Goal: Entertainment & Leisure: Consume media (video, audio)

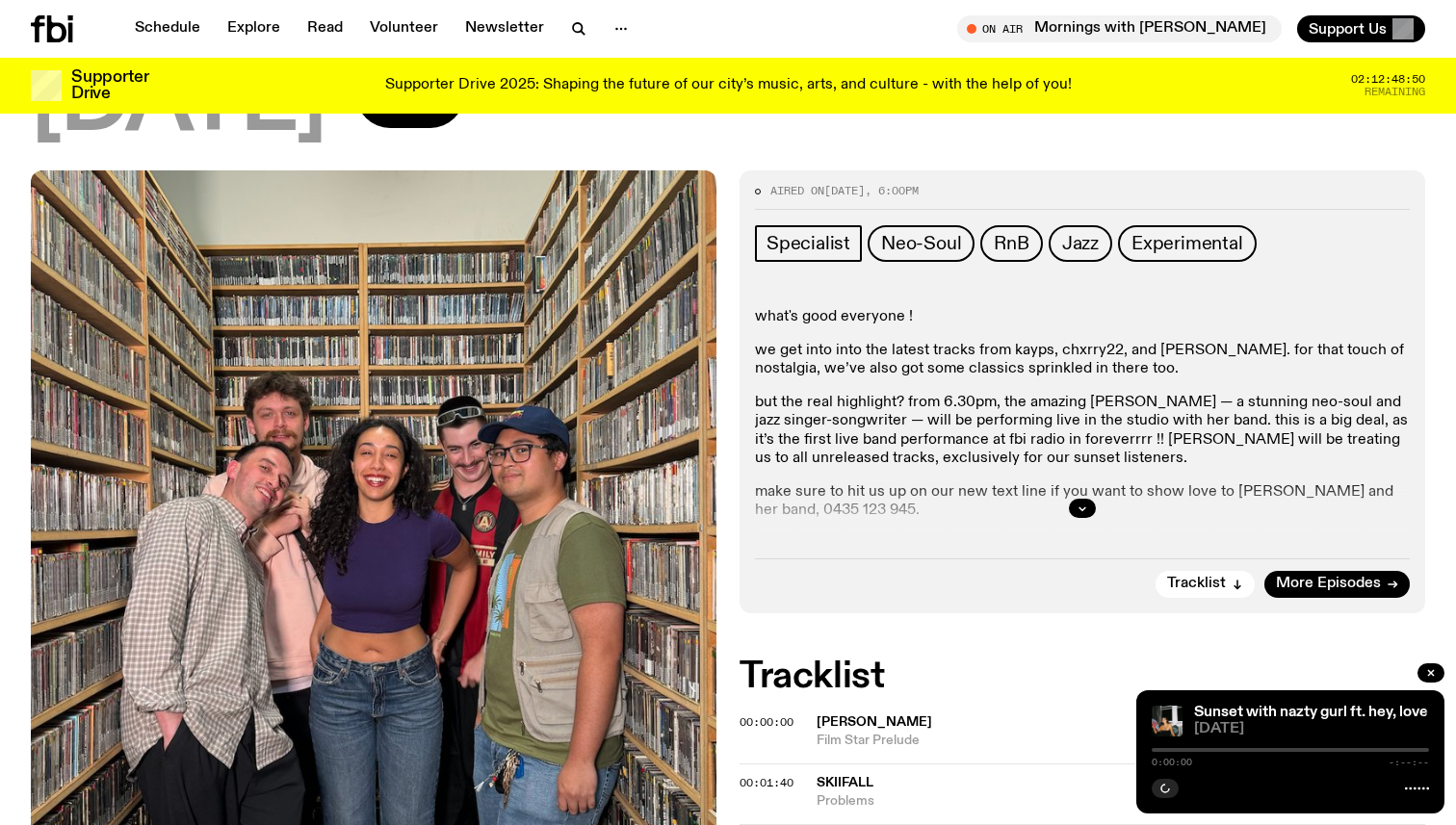
scroll to position [381, 0]
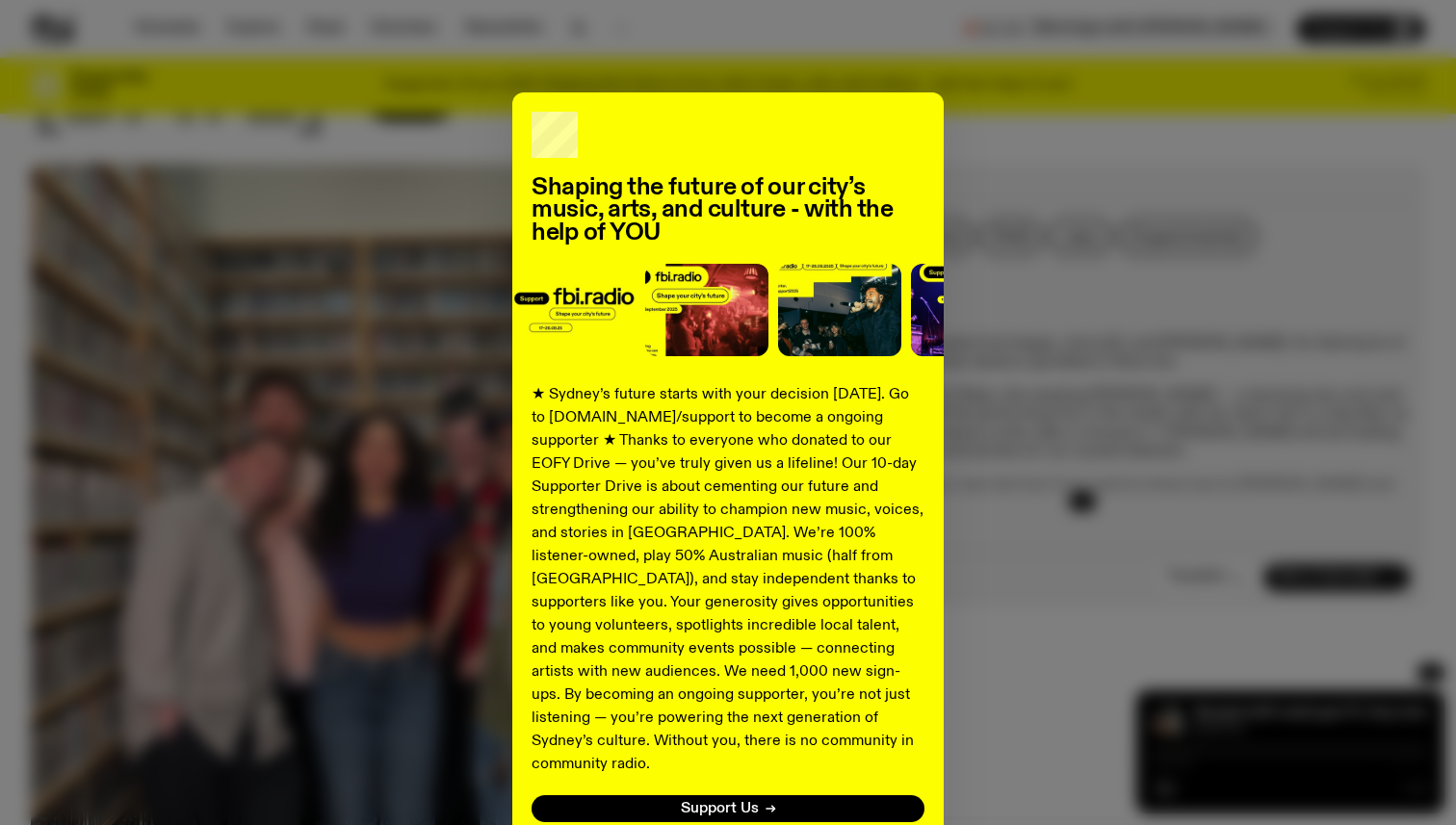
click at [916, 63] on div "Shaping the future of our city’s music, arts, and culture - with the help of YO…" at bounding box center [728, 412] width 1456 height 825
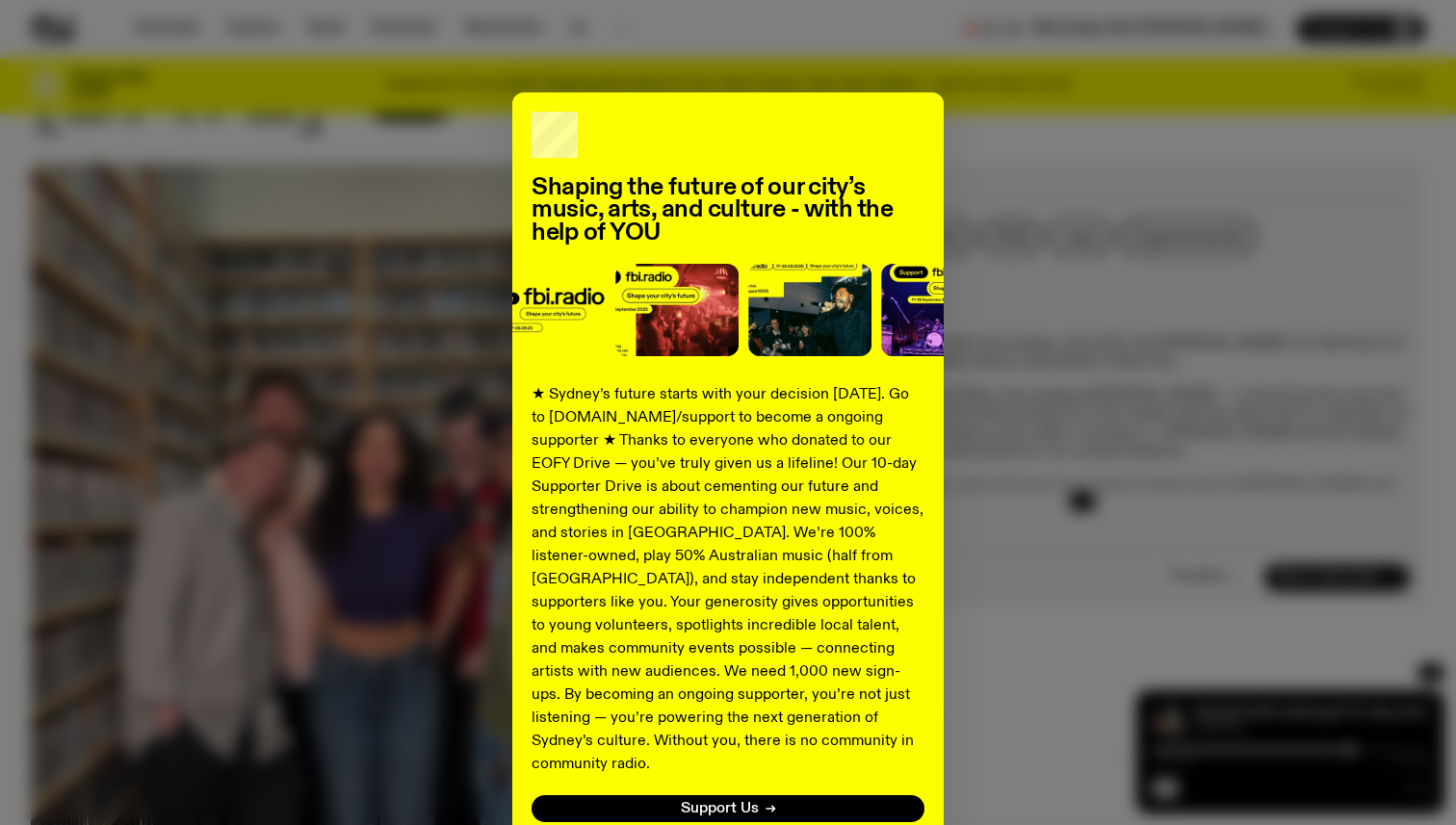
scroll to position [127, 0]
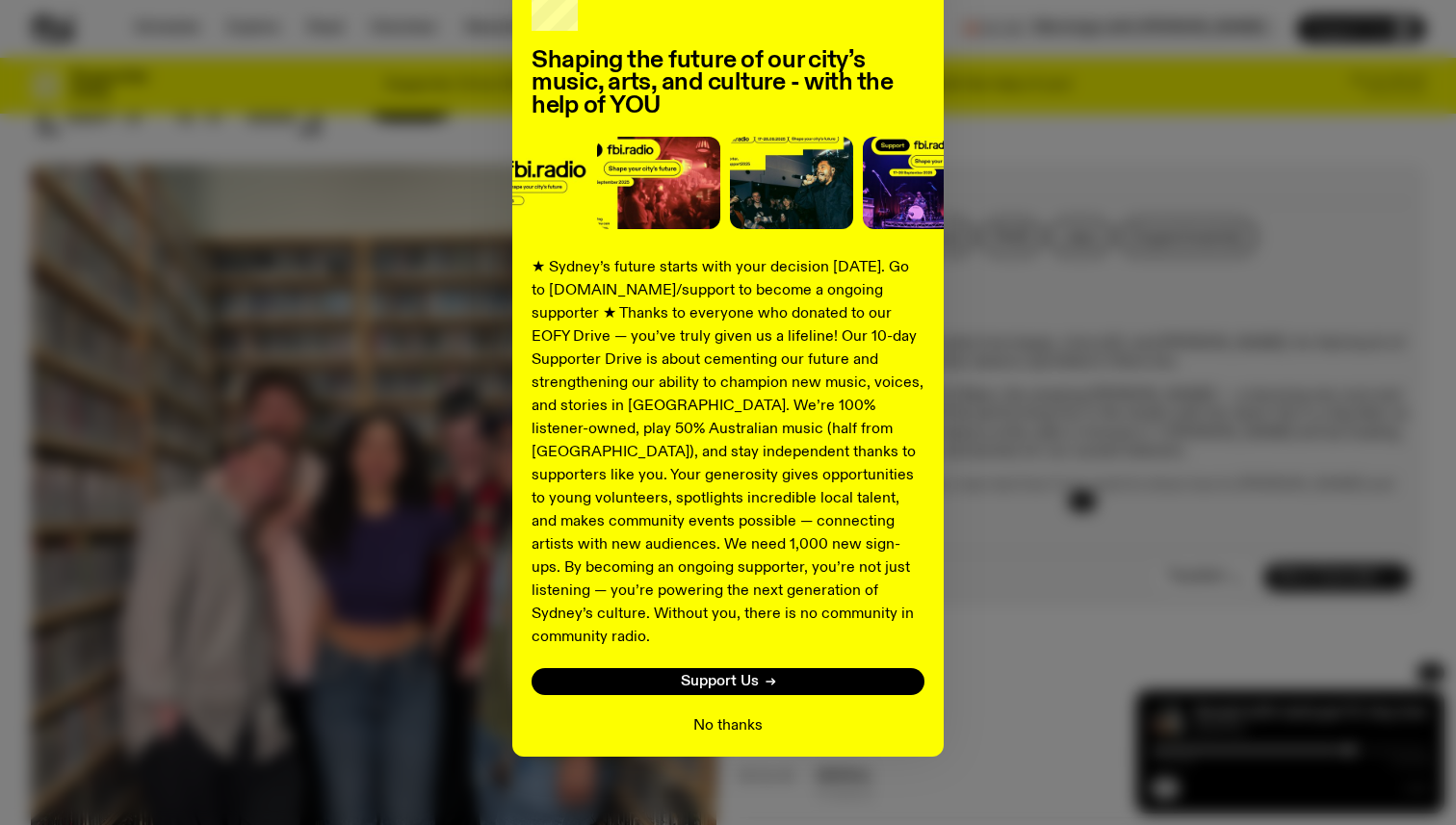
click at [705, 714] on button "No thanks" at bounding box center [727, 726] width 69 height 23
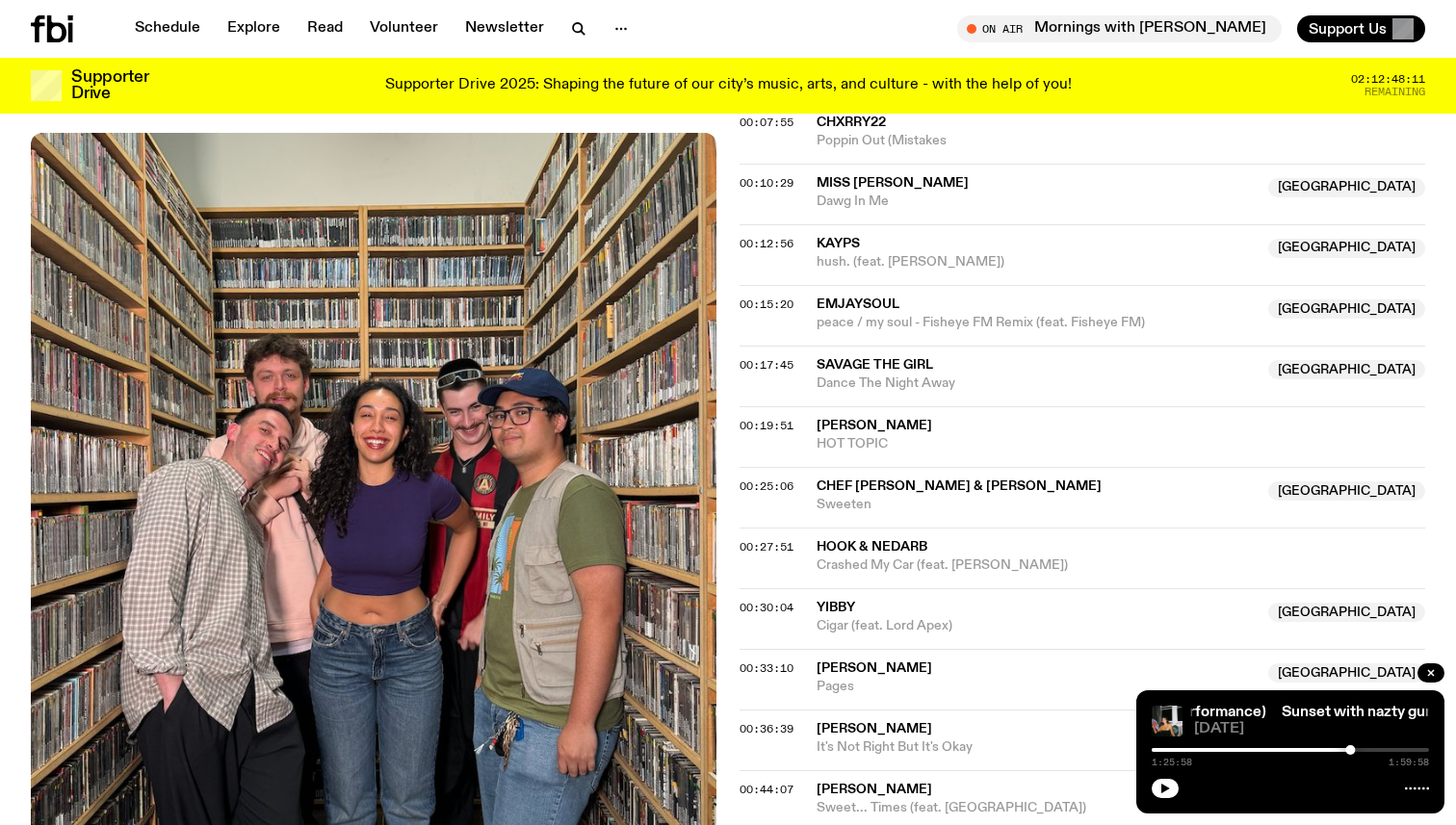
scroll to position [1094, 0]
click at [1208, 719] on link "Sunset with nazty gurl ft. hey, love (live performance)" at bounding box center [1067, 712] width 363 height 16
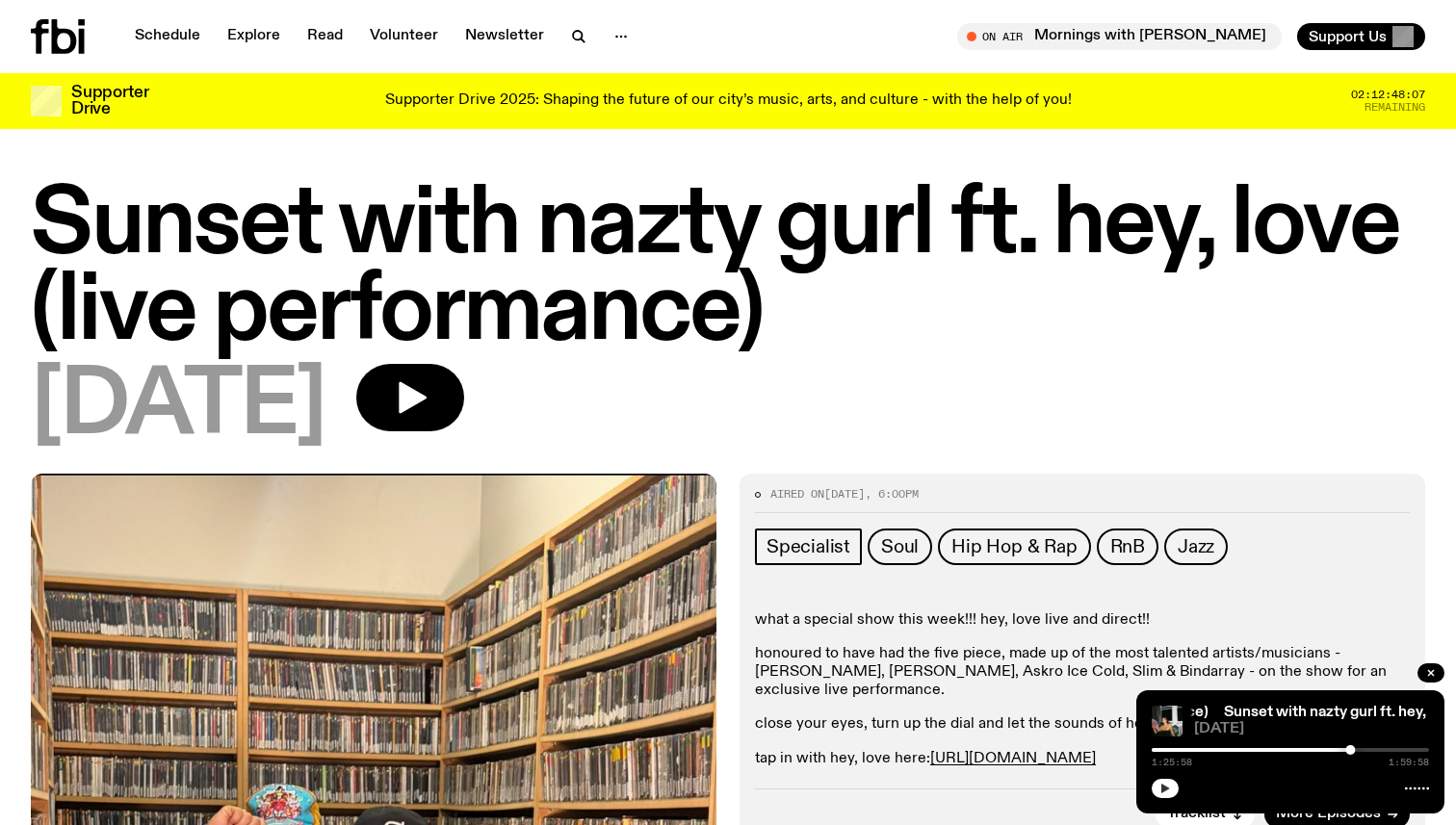
click at [1170, 786] on icon "button" at bounding box center [1165, 789] width 12 height 12
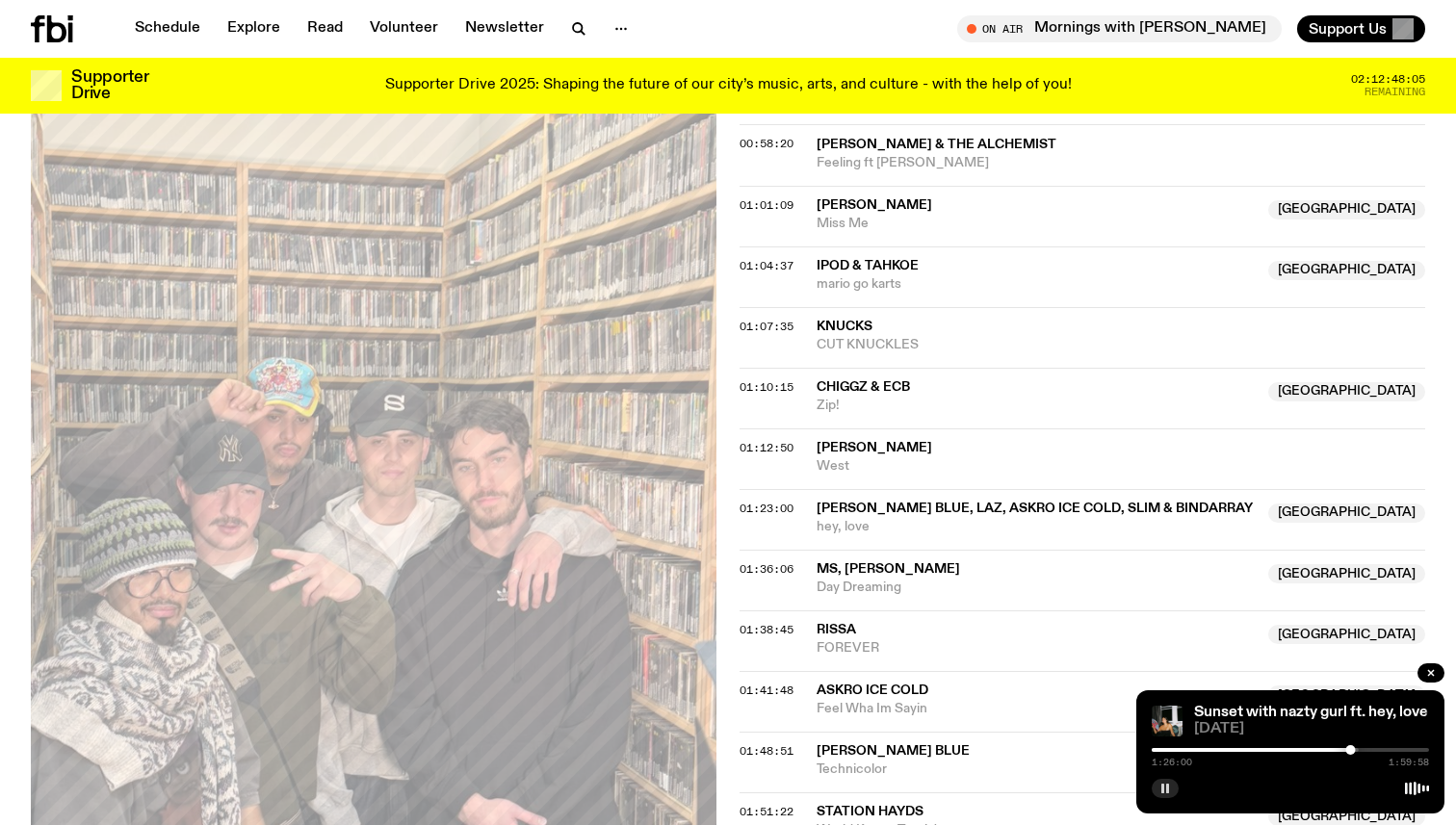
scroll to position [1663, 0]
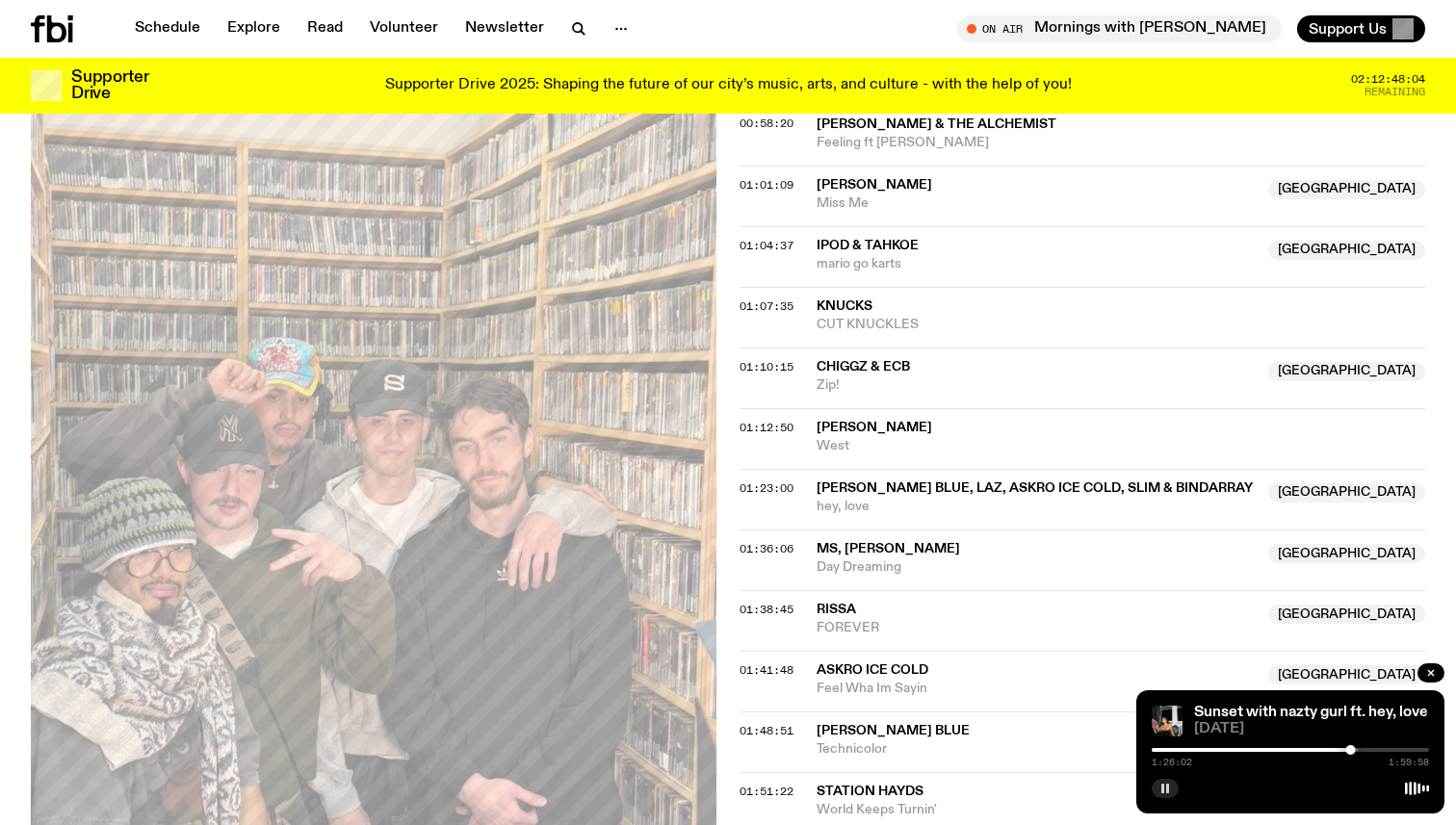
click at [768, 493] on div "01:23:00 Frazier Blue, Laz, Askro Ice Cold, Slim & Bindarray NSW hey, love NSW" at bounding box center [1082, 499] width 685 height 61
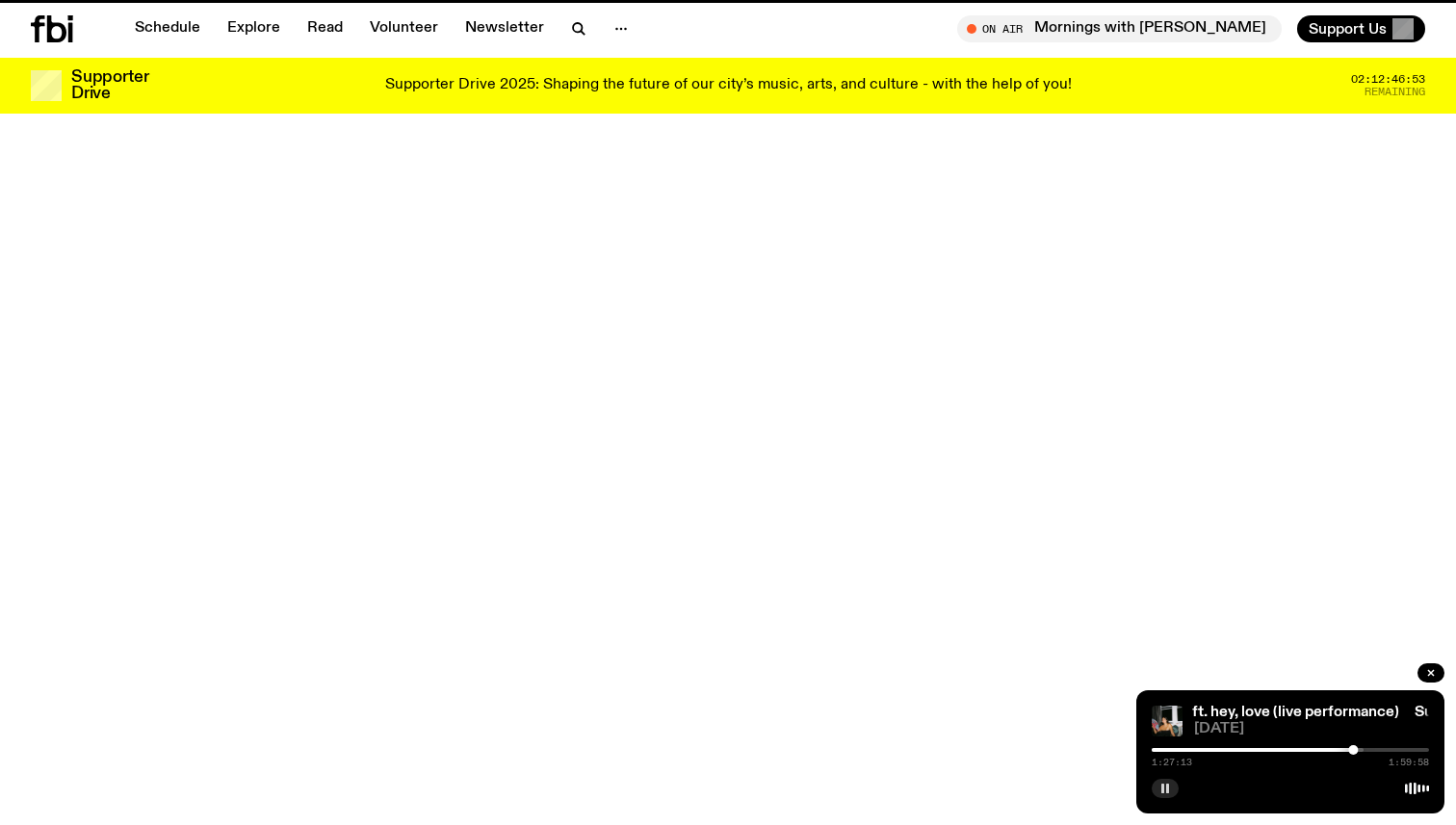
scroll to position [1094, 0]
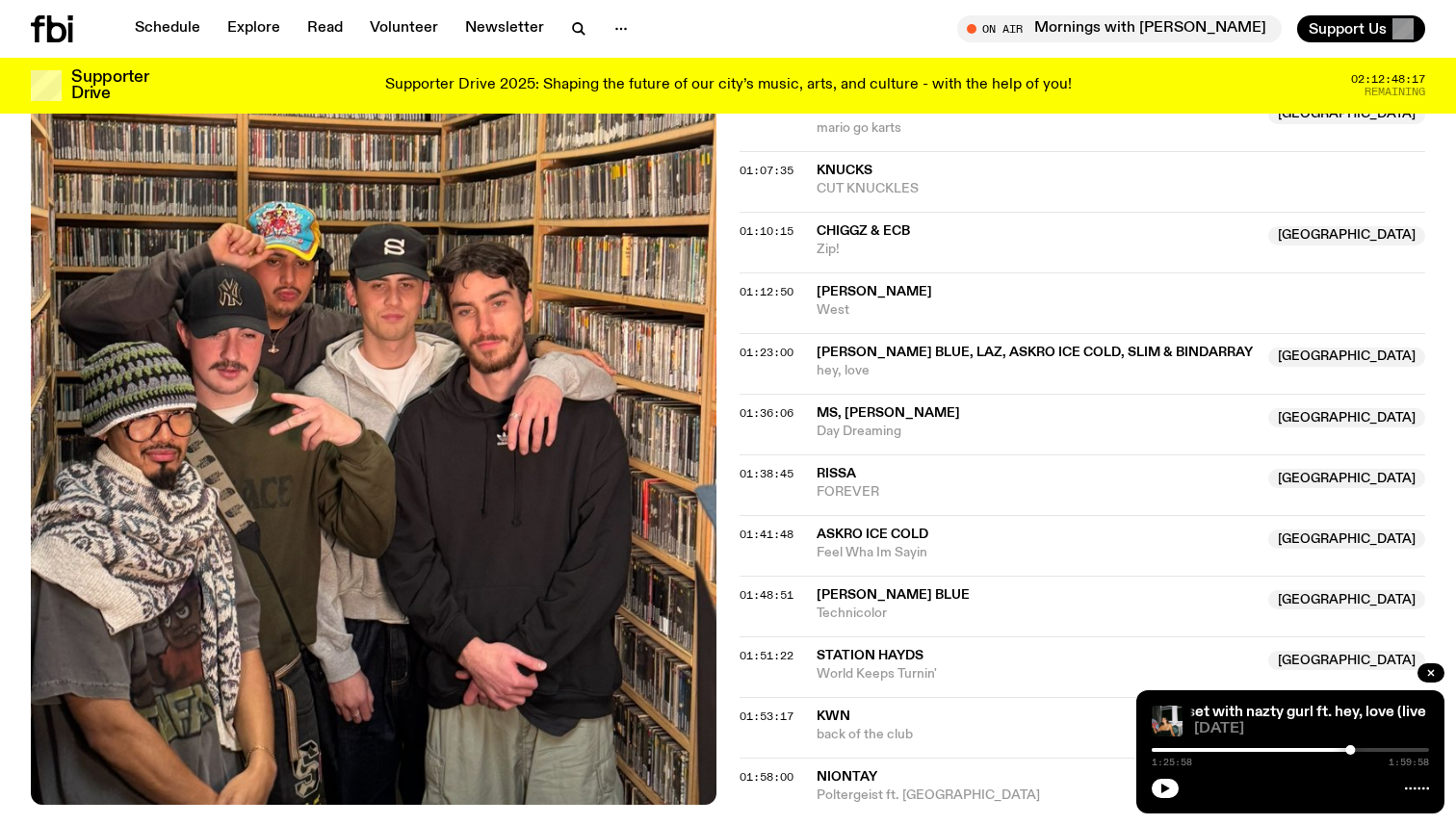
scroll to position [1819, 0]
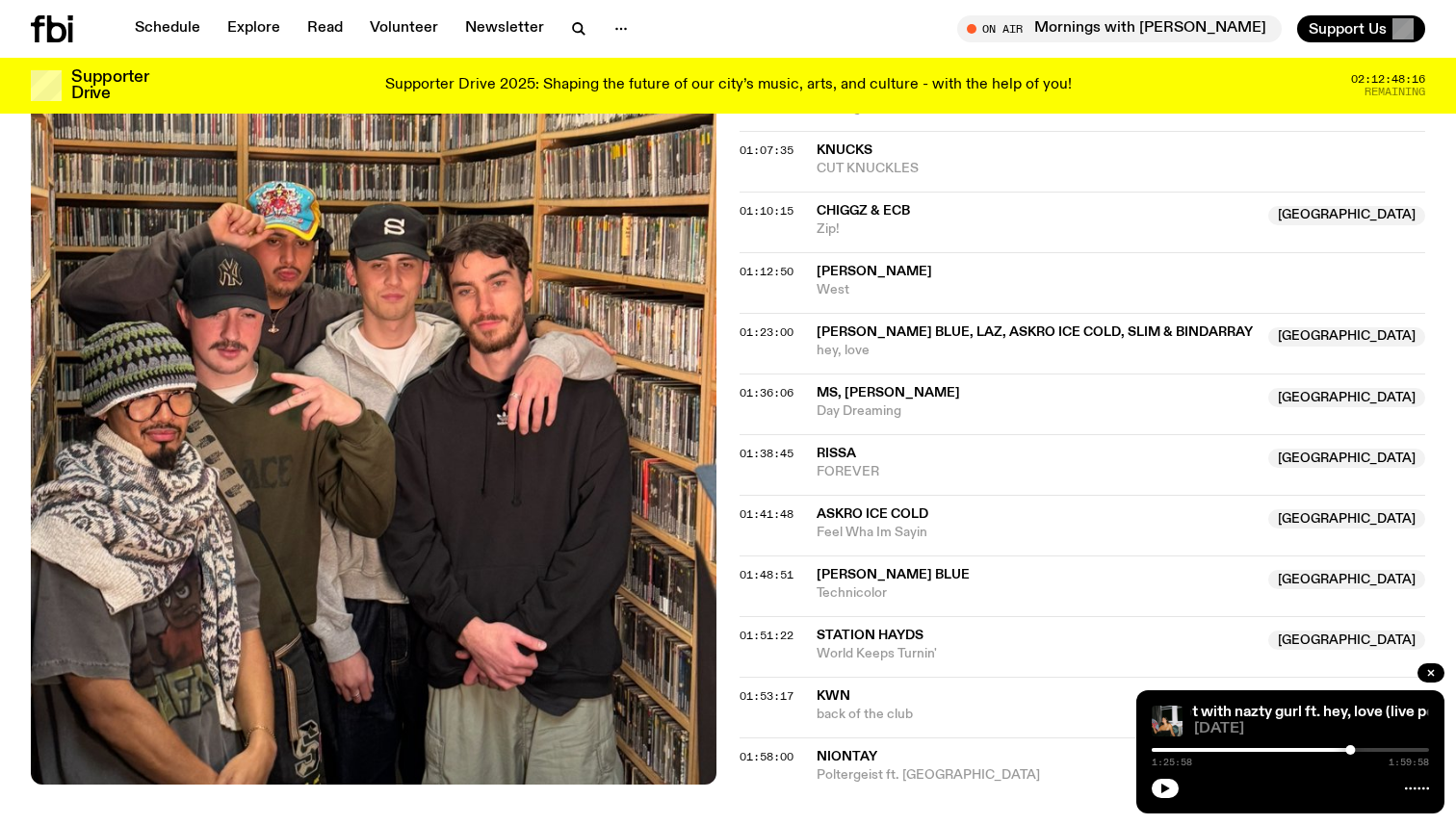
click at [901, 325] on span "[PERSON_NAME] Blue, Laz, Askro Ice Cold, Slim & Bindarray" at bounding box center [1034, 332] width 436 height 14
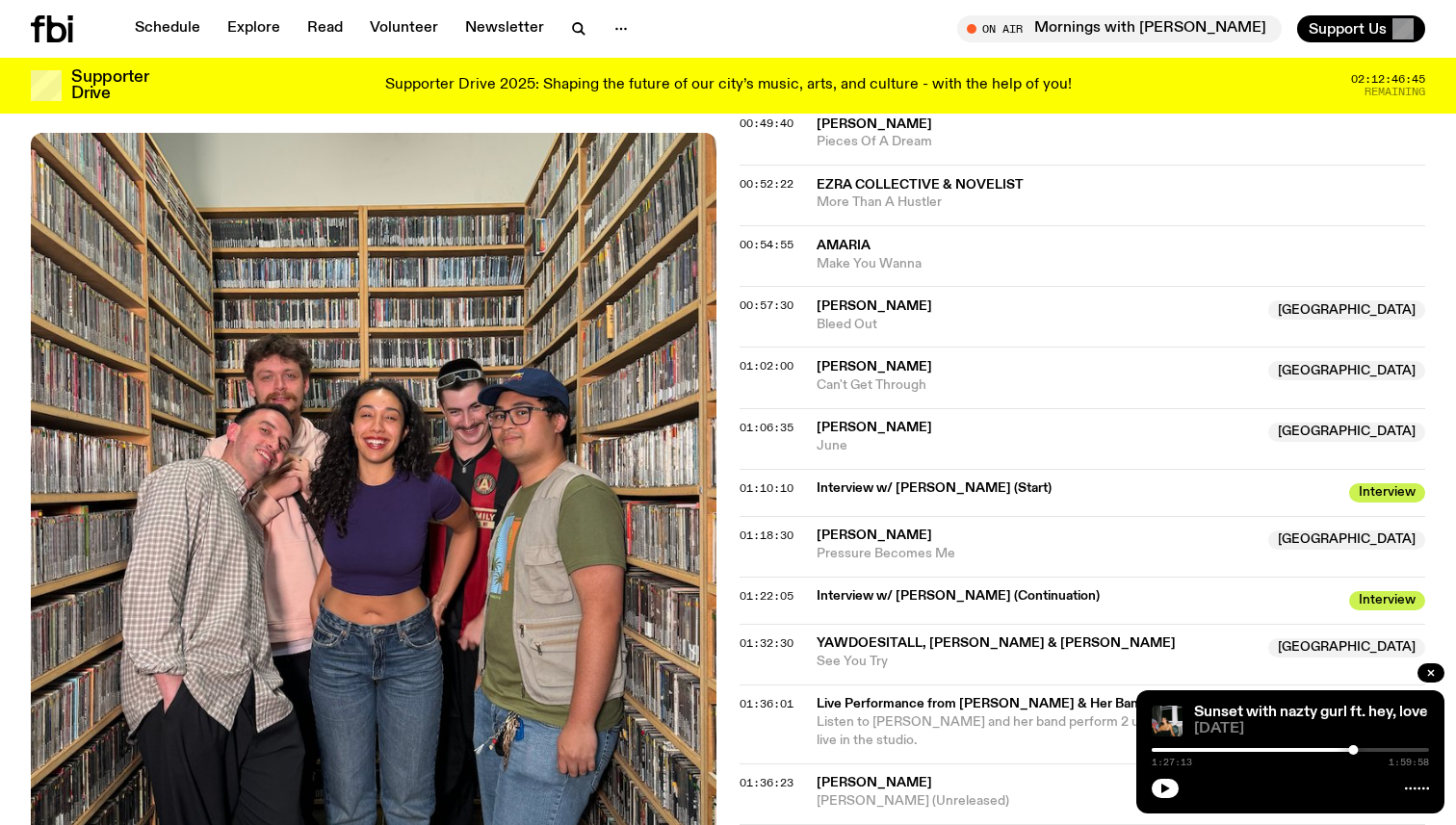
scroll to position [1917, 0]
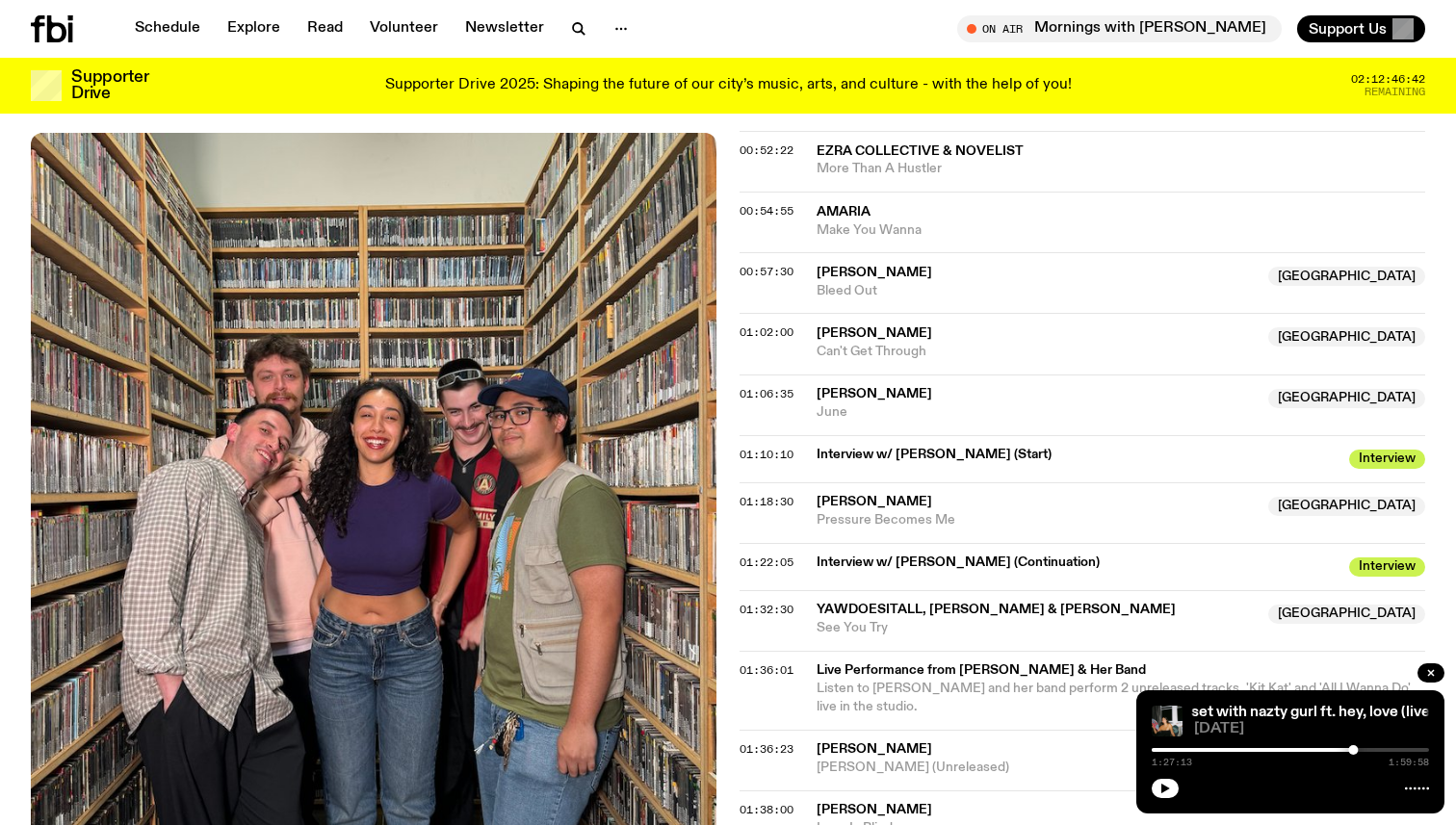
click at [892, 619] on span "See You Try" at bounding box center [1036, 628] width 440 height 18
click at [897, 742] on span "[PERSON_NAME]" at bounding box center [874, 749] width 116 height 14
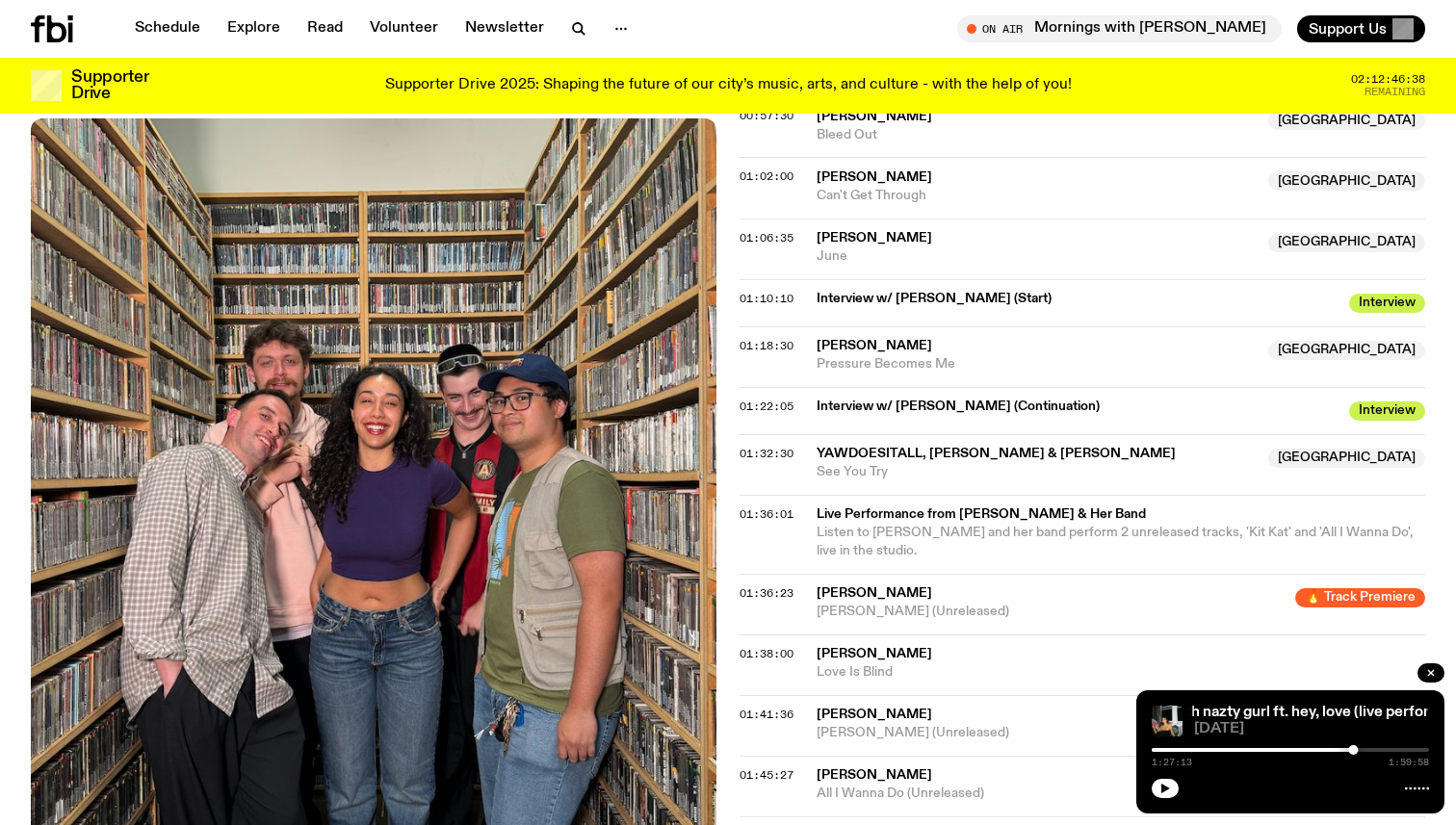
scroll to position [2072, 0]
click at [838, 709] on span "[PERSON_NAME]" at bounding box center [874, 715] width 116 height 14
click at [1160, 788] on icon "button" at bounding box center [1165, 789] width 12 height 12
click at [944, 575] on div "01:36:23 Yasmina Sadiki 🔥 Track Premiere Kit Kat (Unreleased) 🔥 Track Premiere" at bounding box center [1082, 605] width 685 height 61
click at [925, 587] on span "[PERSON_NAME]" at bounding box center [874, 594] width 116 height 14
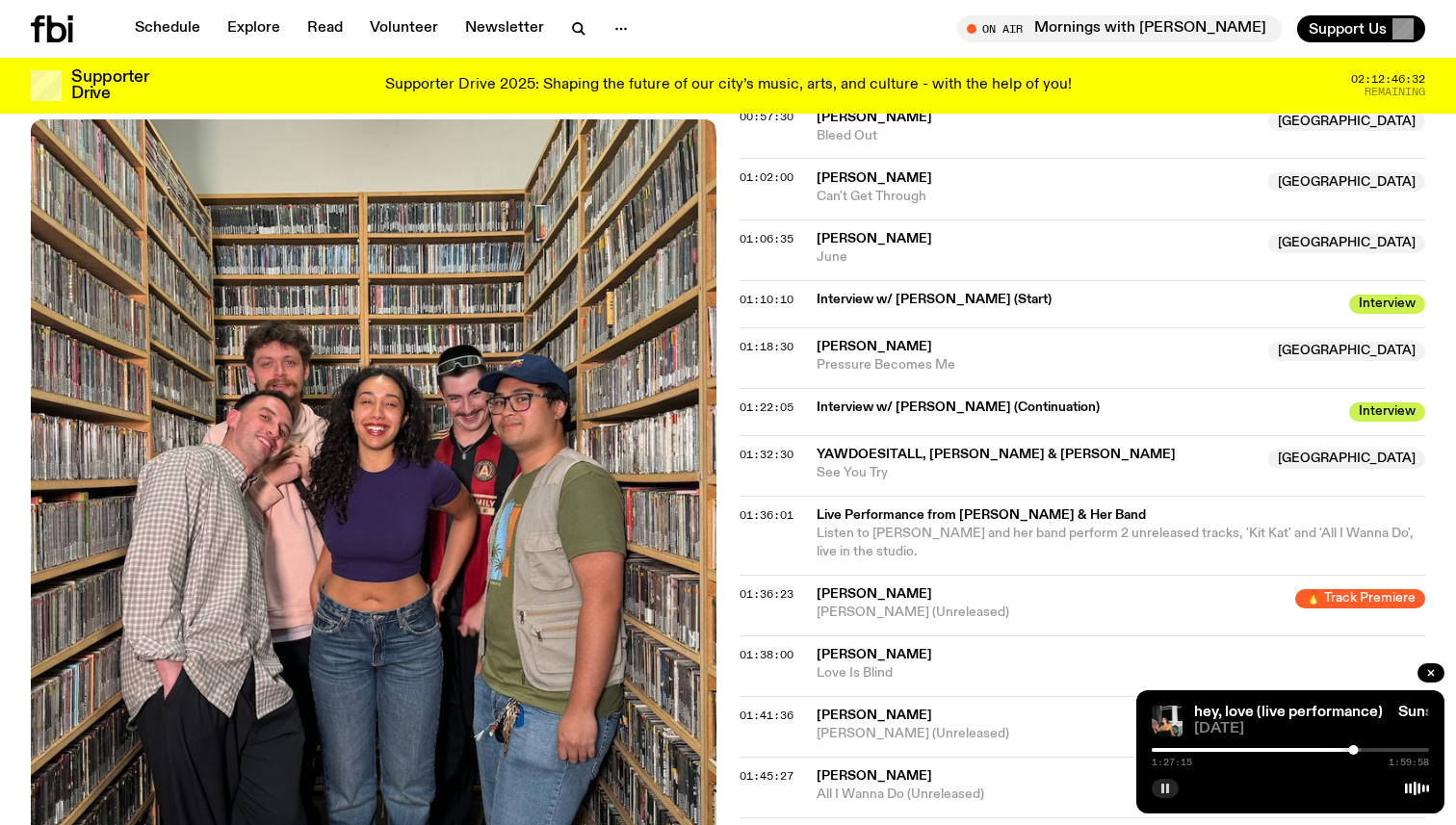
click at [1059, 575] on div "01:36:23 Yasmina Sadiki 🔥 Track Premiere Kit Kat (Unreleased) 🔥 Track Premiere" at bounding box center [1082, 605] width 685 height 61
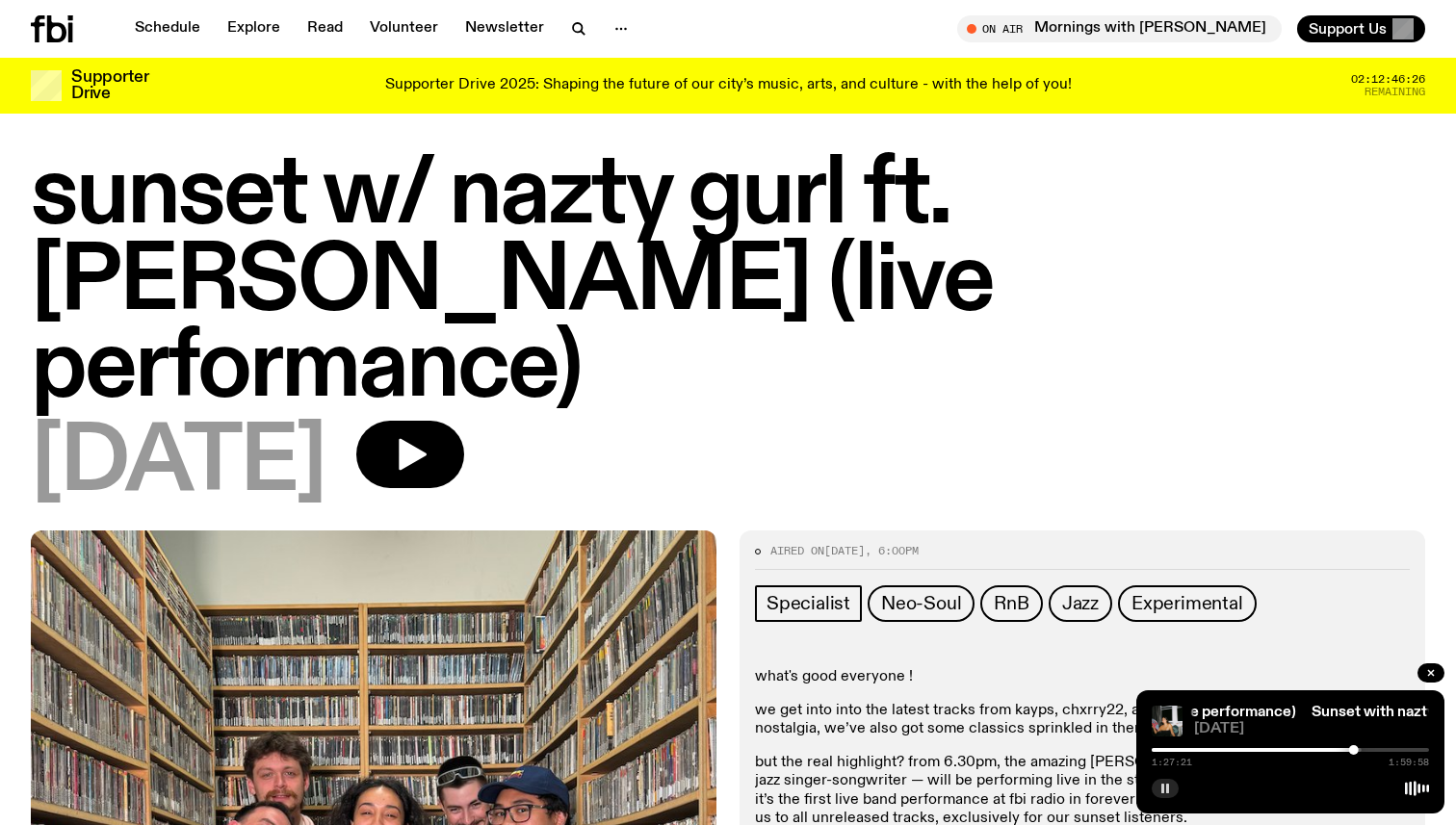
scroll to position [8, 0]
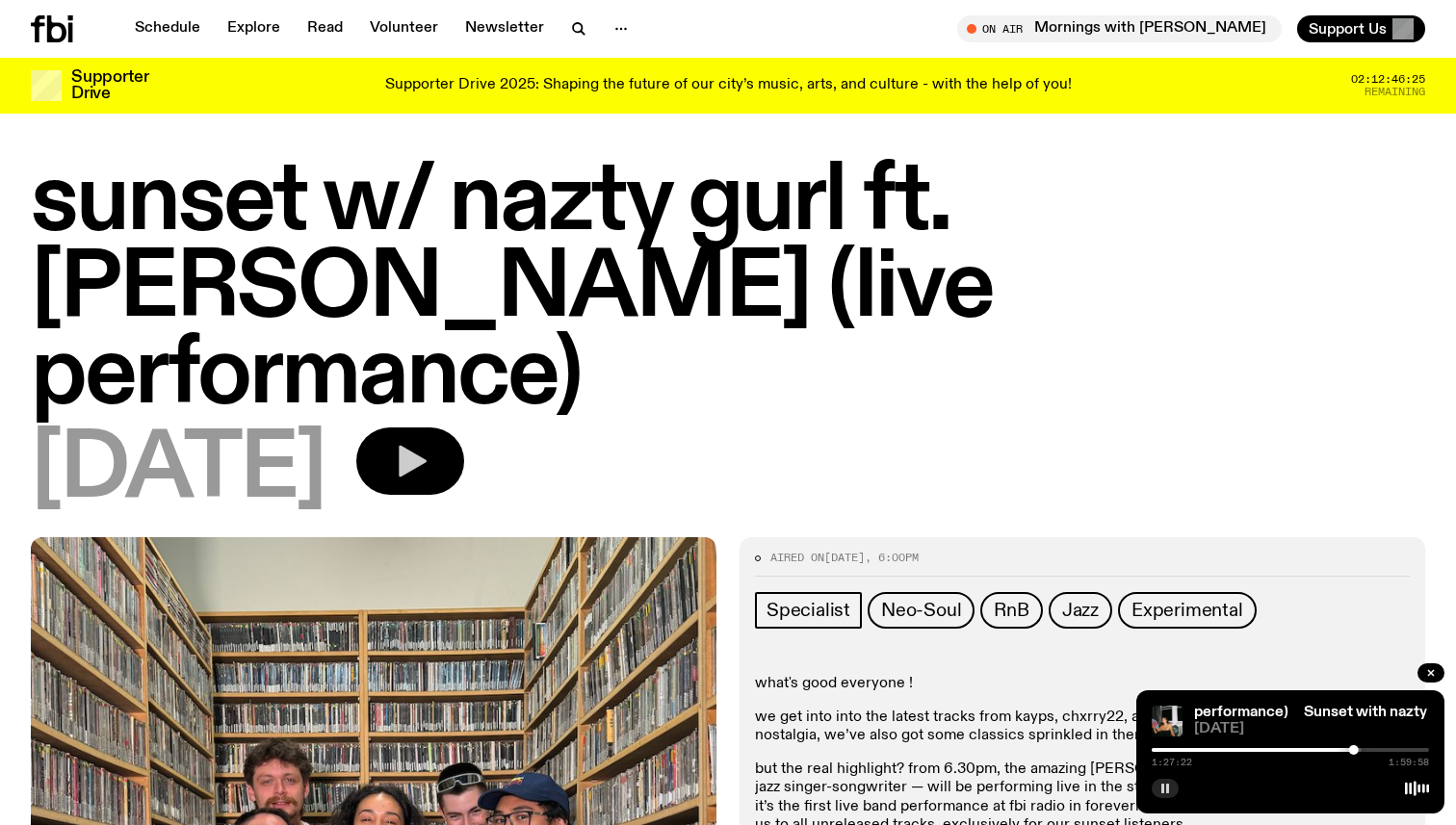
click at [429, 442] on icon "button" at bounding box center [411, 461] width 39 height 39
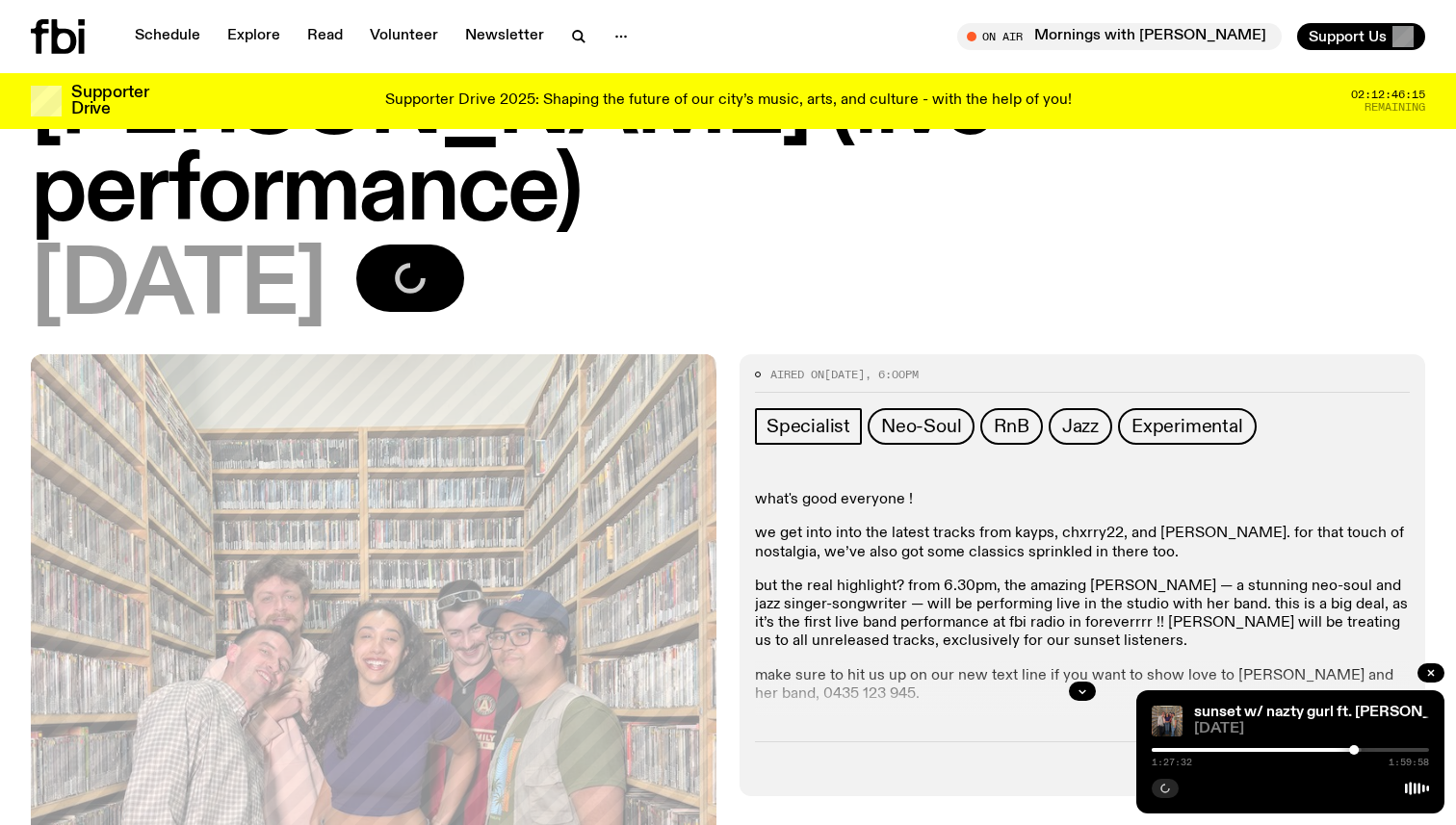
scroll to position [0, 0]
